Goal: Subscribe to service/newsletter

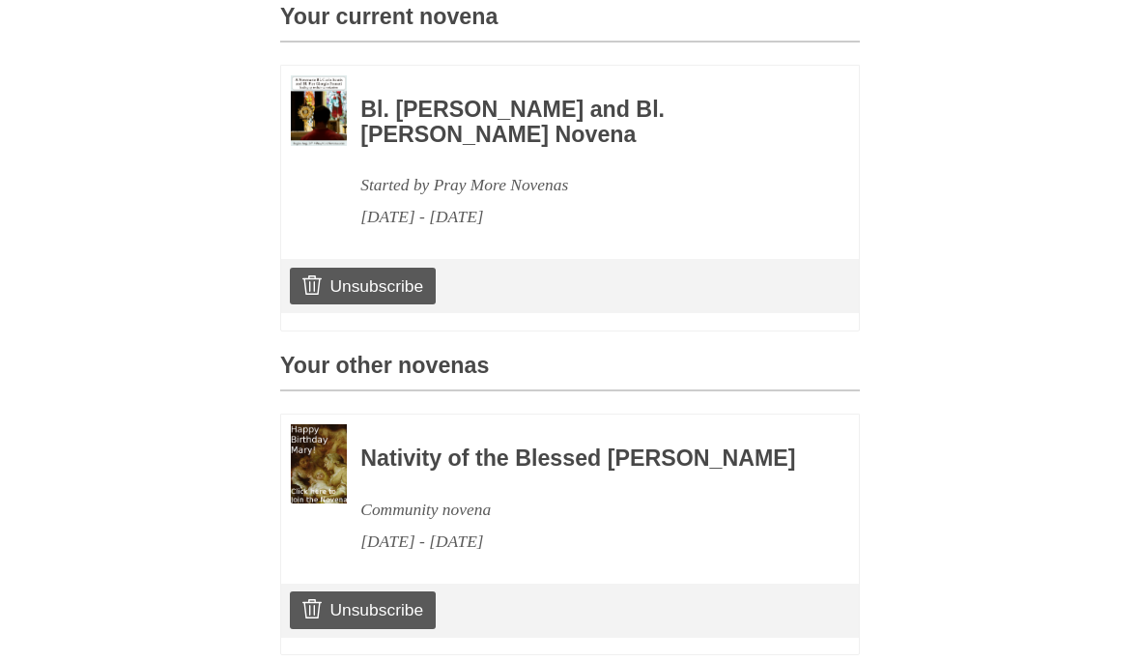
scroll to position [516, 0]
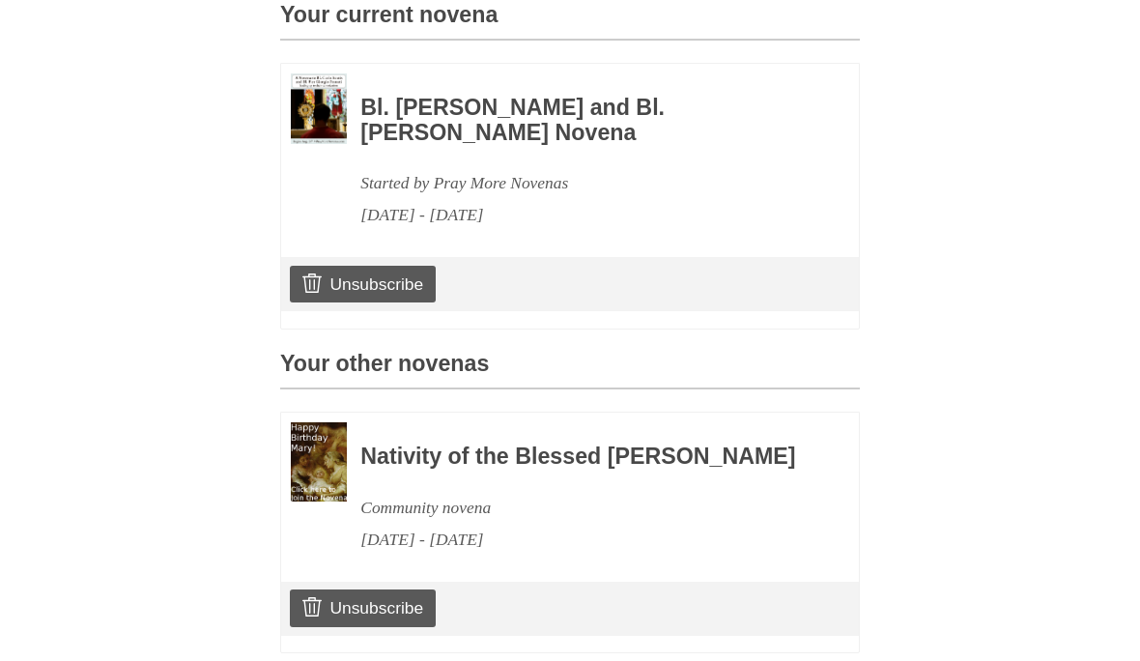
click at [365, 627] on link "Unsubscribe" at bounding box center [363, 608] width 146 height 37
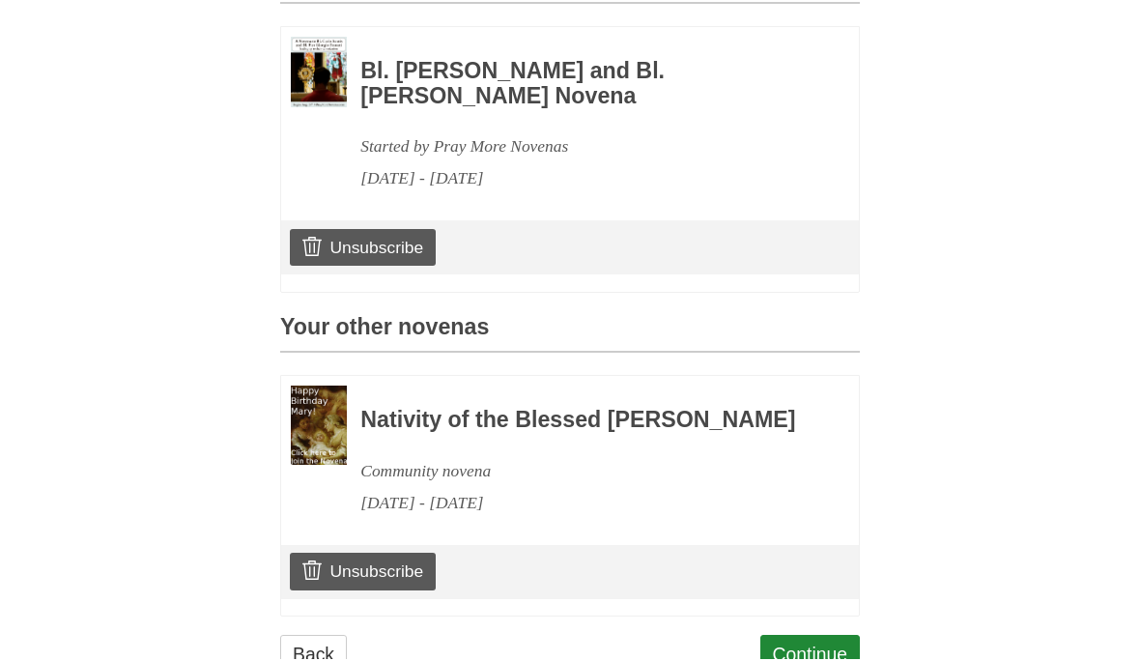
scroll to position [635, 0]
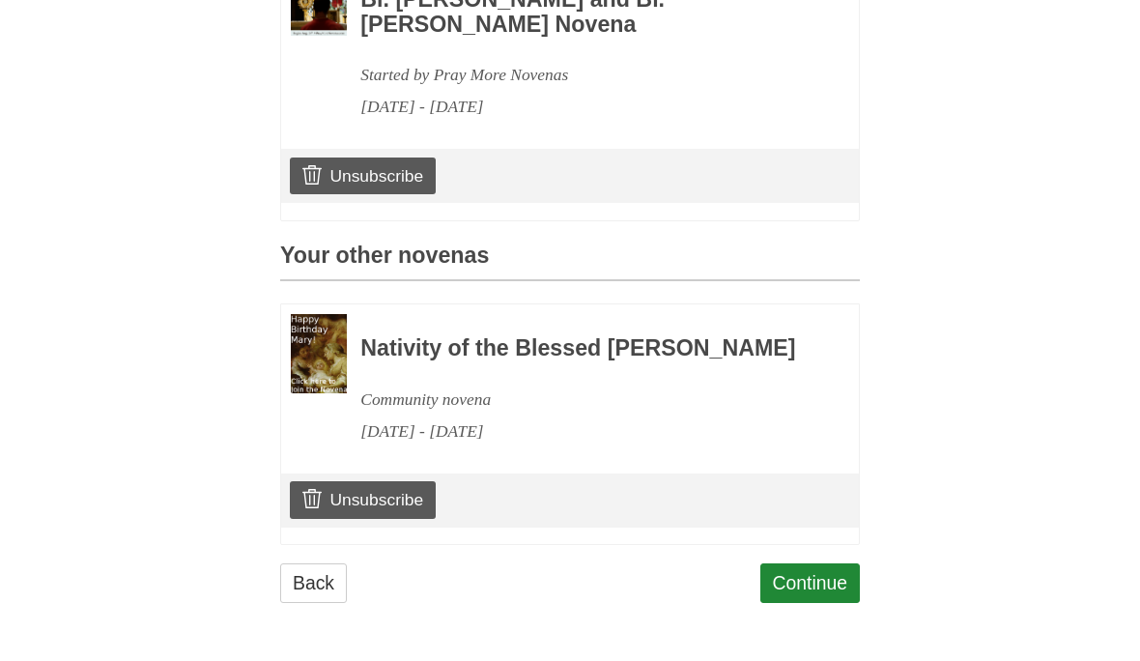
click at [383, 484] on link "Unsubscribe" at bounding box center [363, 500] width 146 height 37
click at [812, 574] on link "Continue" at bounding box center [810, 584] width 100 height 40
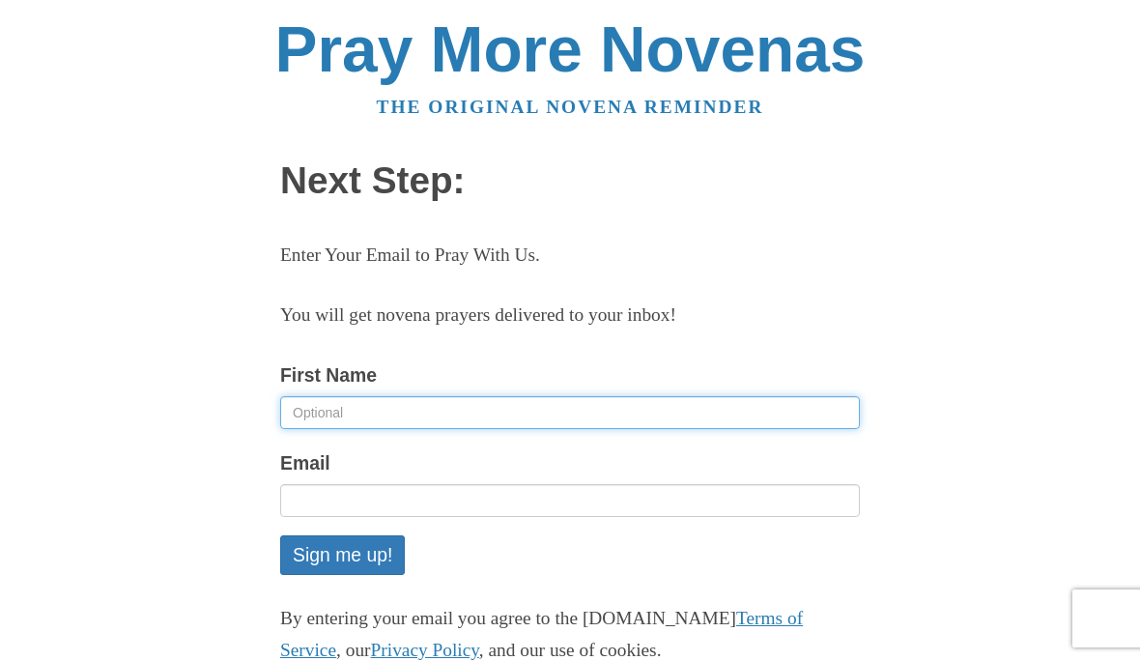
click at [357, 416] on input "First Name" at bounding box center [570, 412] width 580 height 33
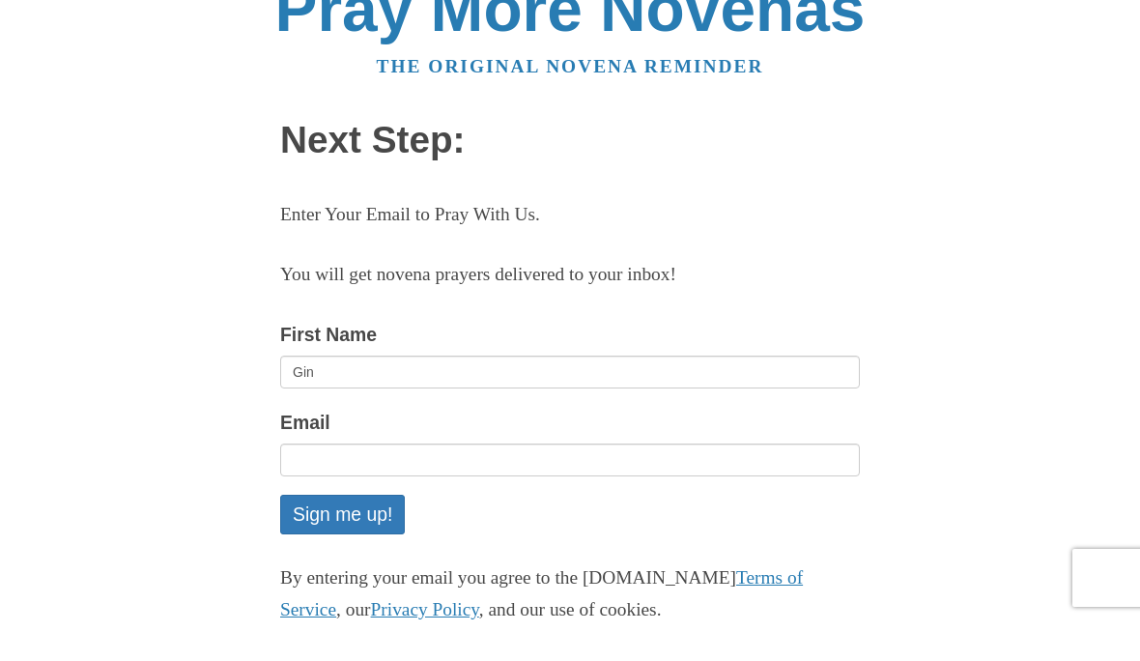
scroll to position [41, 0]
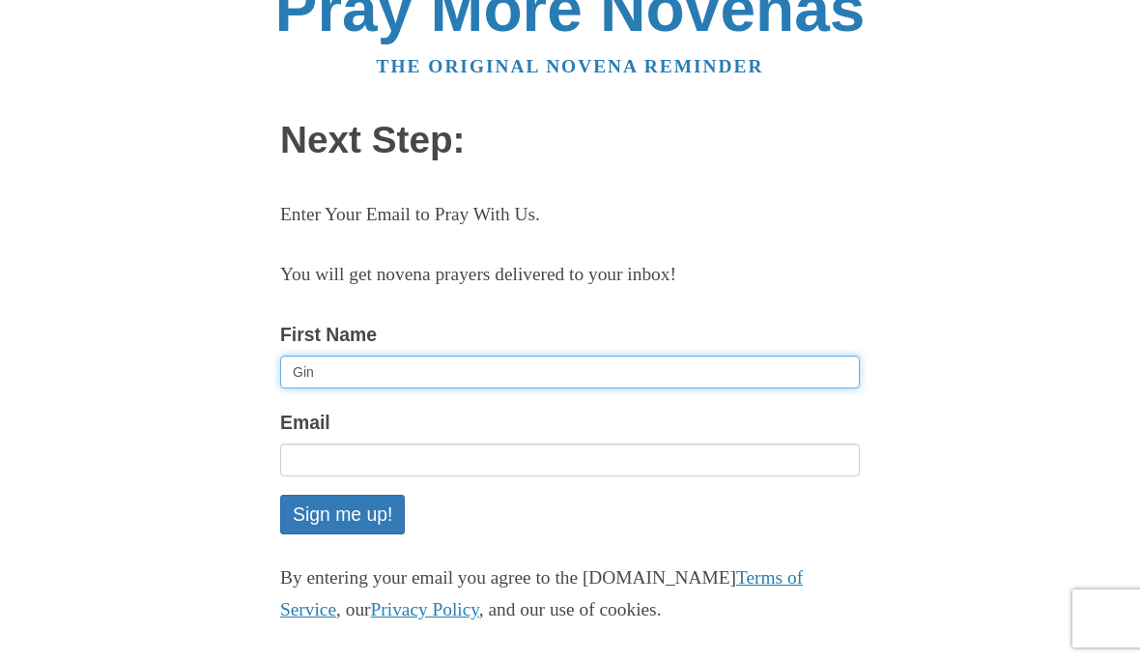
click at [365, 367] on input "Gin" at bounding box center [570, 372] width 580 height 33
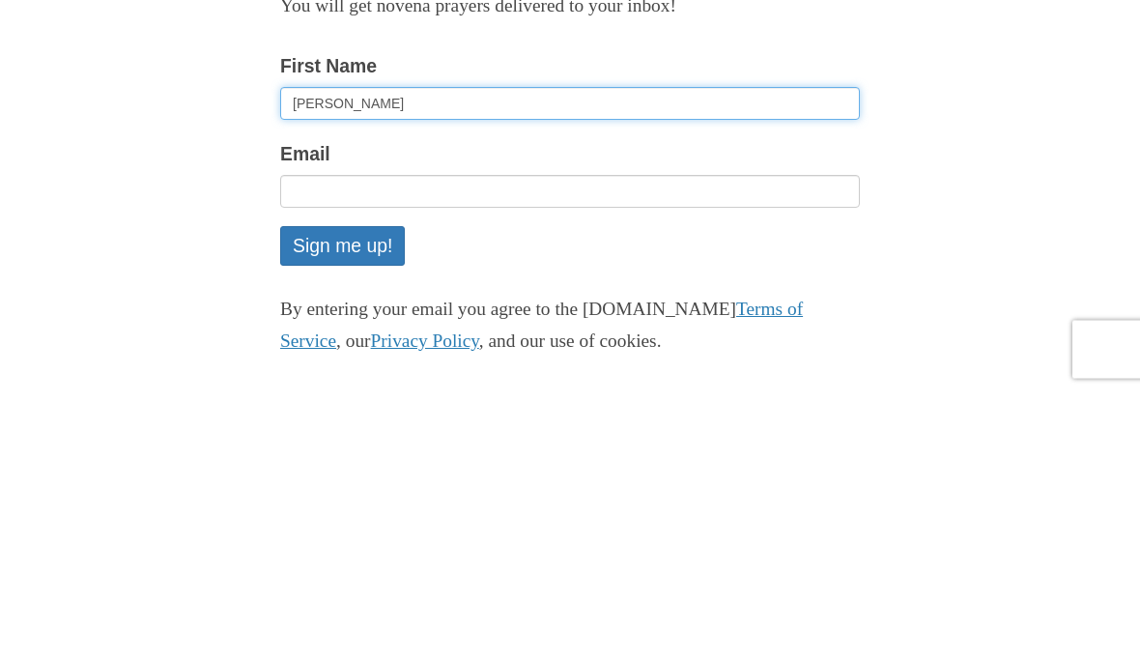
type input "Gina"
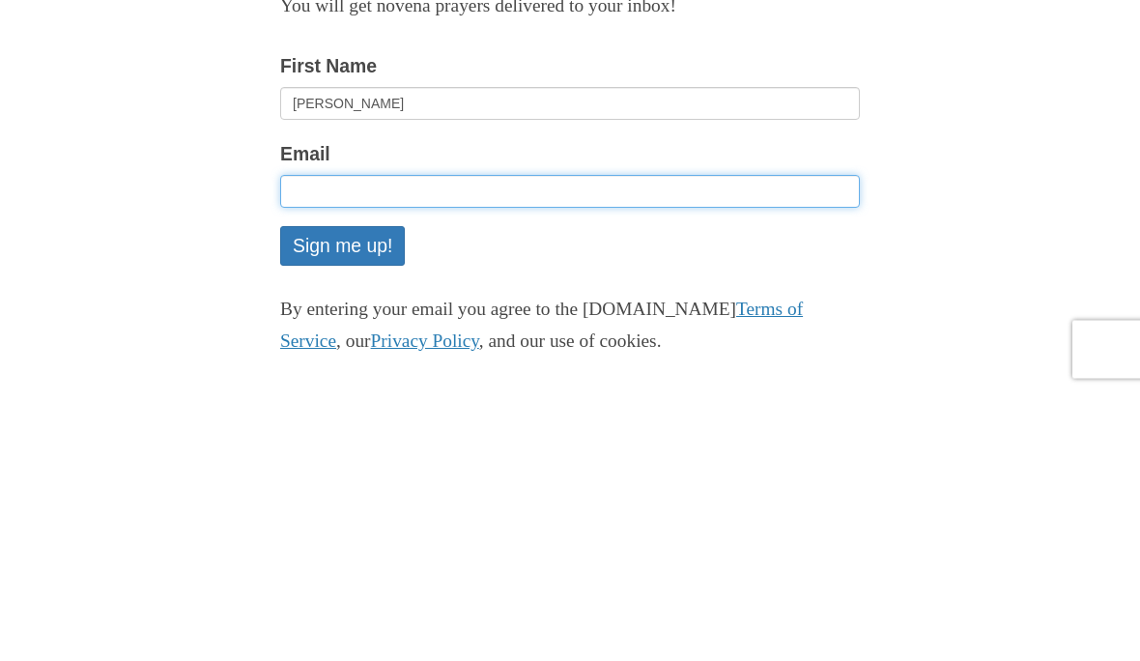
click at [358, 444] on input "Email" at bounding box center [570, 460] width 580 height 33
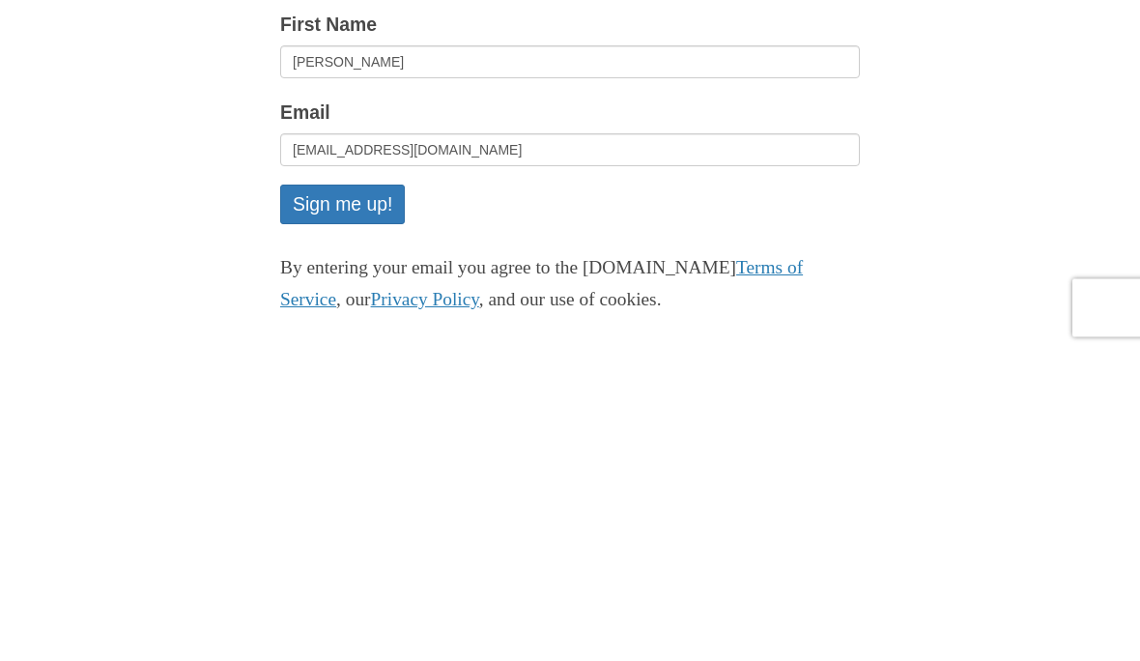
scroll to position [194, 0]
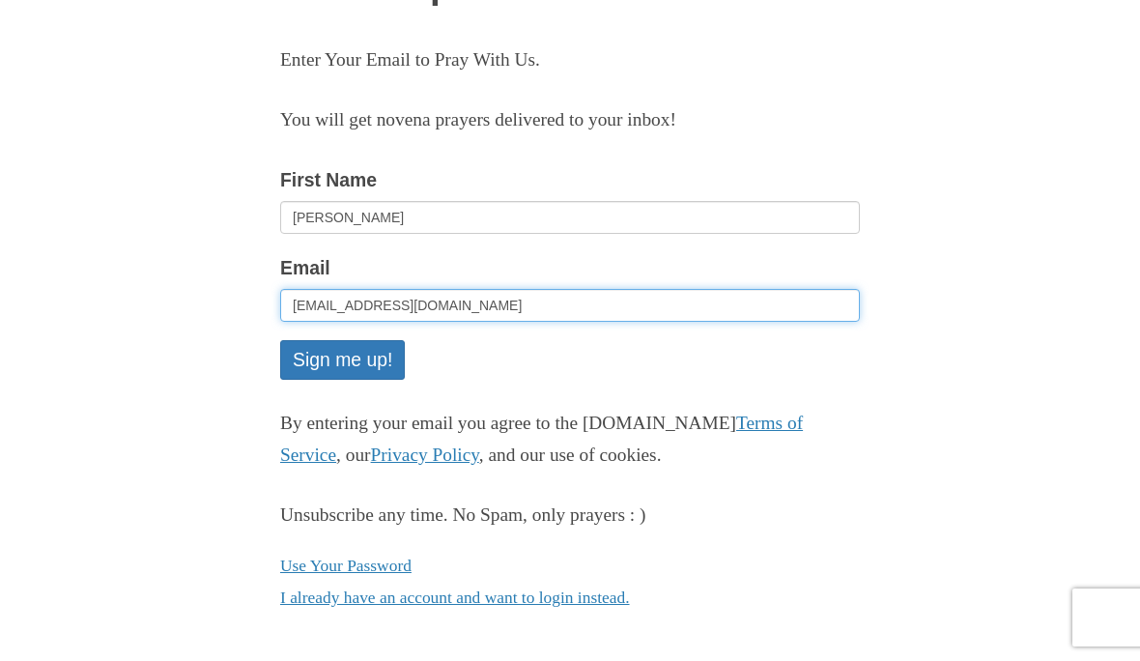
type input "gap4424@gmail.com"
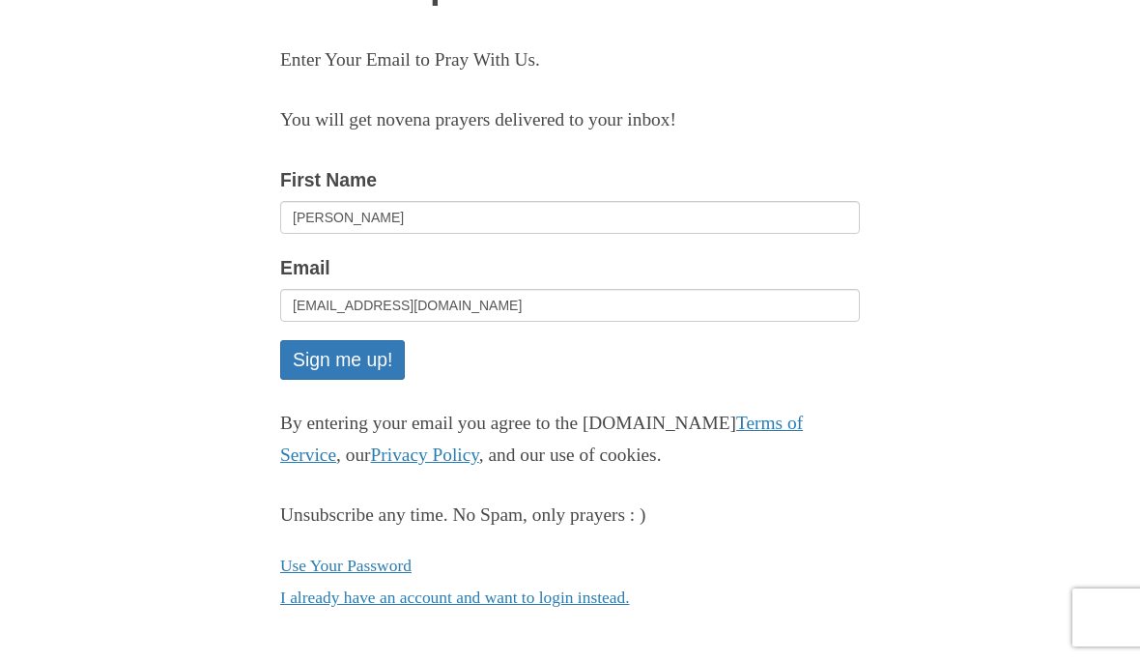
click at [367, 341] on button "Sign me up!" at bounding box center [342, 361] width 125 height 40
